Goal: Navigation & Orientation: Find specific page/section

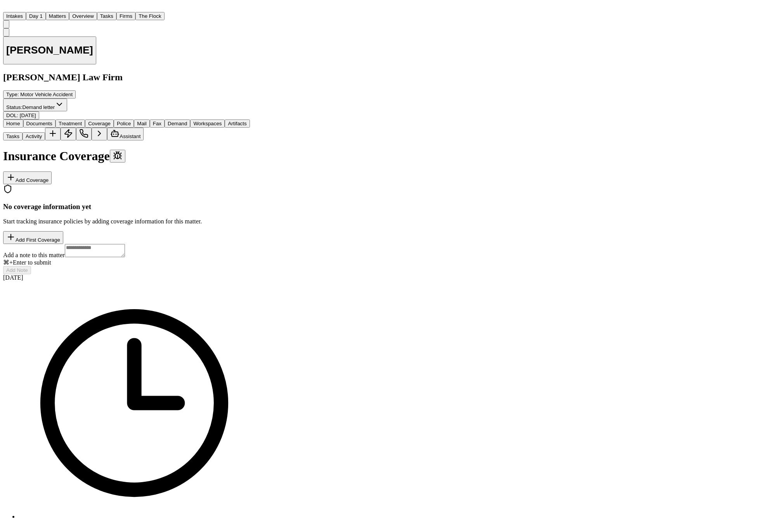
click at [97, 12] on button "Overview" at bounding box center [83, 16] width 28 height 8
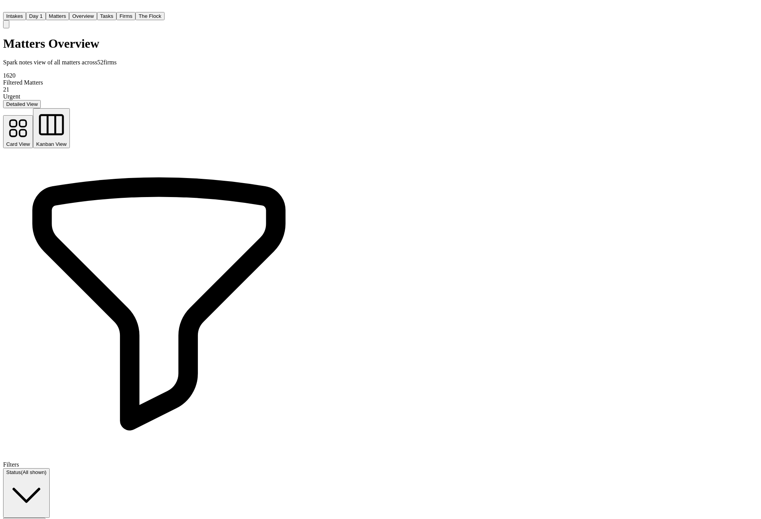
click at [66, 141] on span "Kanban View" at bounding box center [51, 144] width 30 height 6
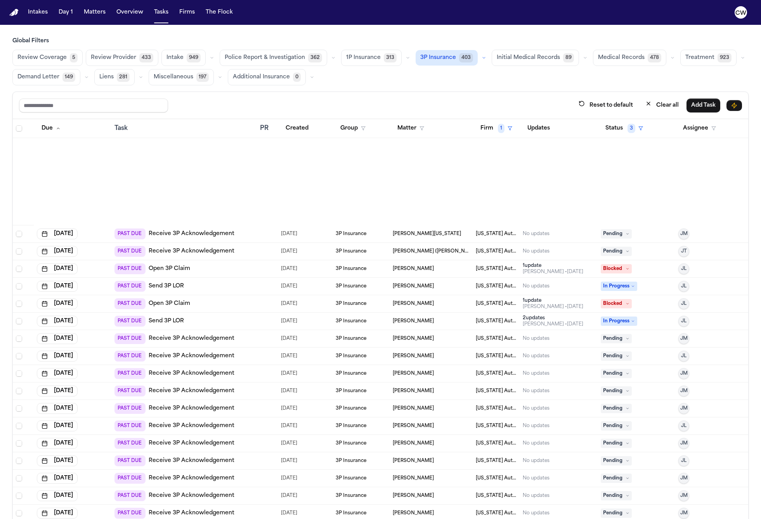
scroll to position [441, 0]
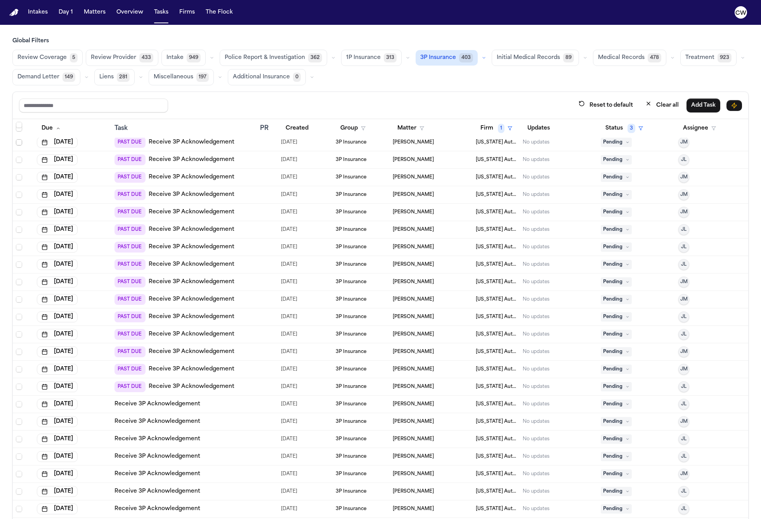
click at [19, 142] on span "Select row" at bounding box center [19, 142] width 6 height 6
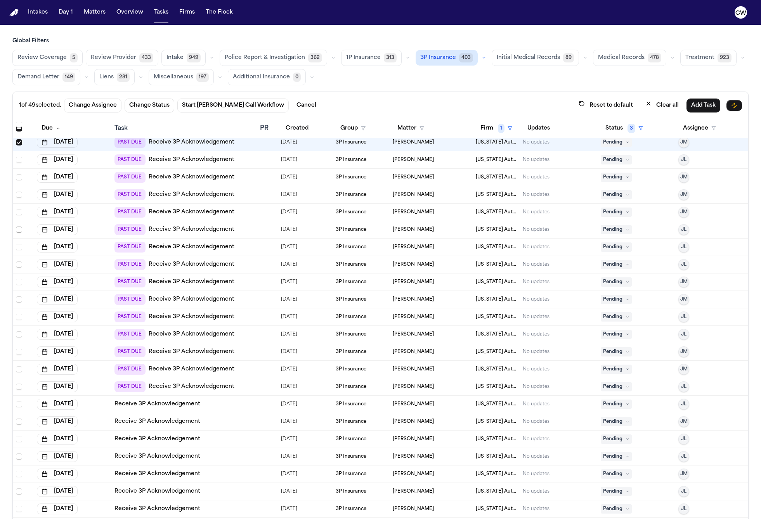
click at [19, 230] on span "Select row" at bounding box center [19, 230] width 6 height 6
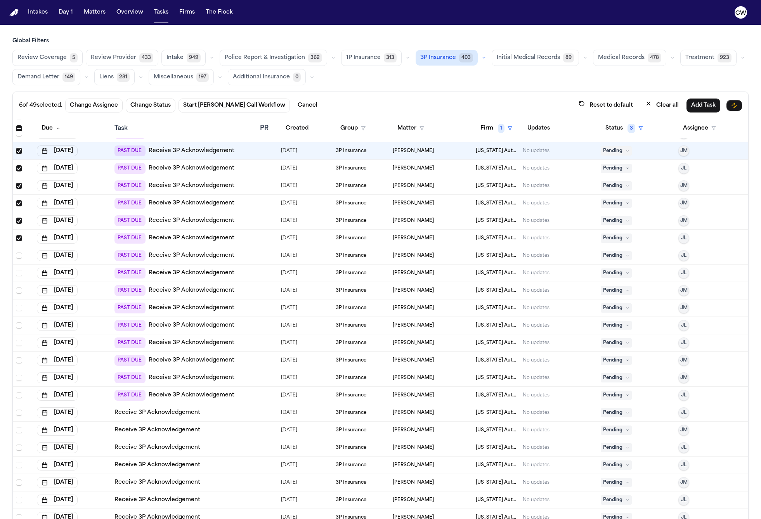
scroll to position [434, 0]
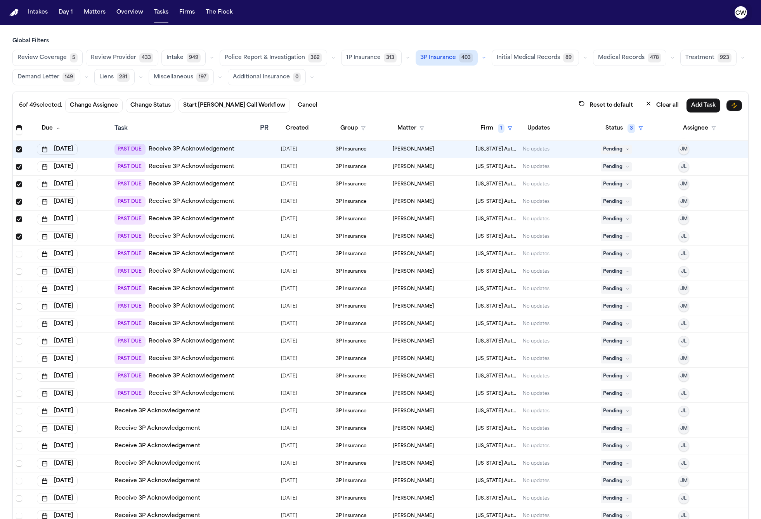
click at [739, 10] on text "CW" at bounding box center [740, 12] width 11 height 5
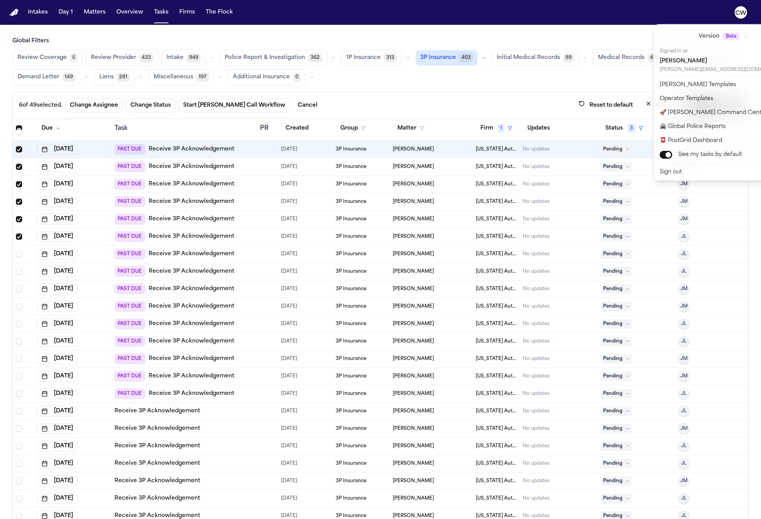
click at [739, 10] on text "CW" at bounding box center [740, 12] width 11 height 5
